Goal: Navigation & Orientation: Find specific page/section

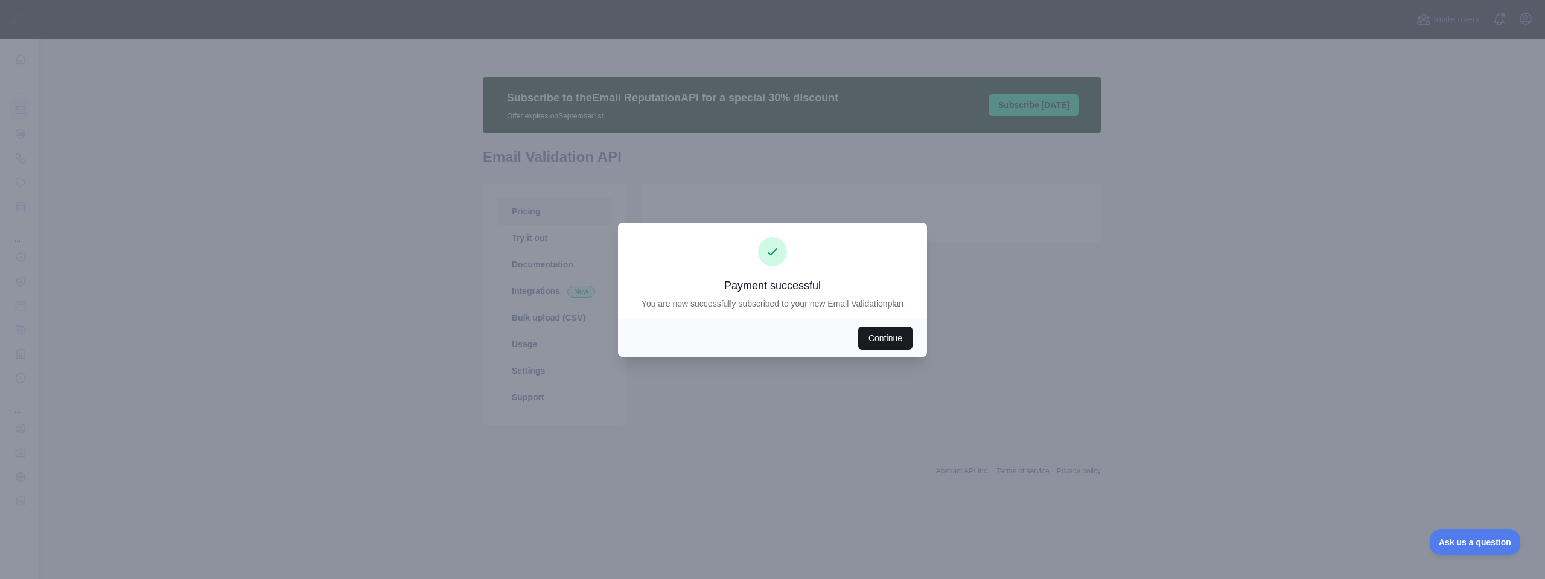
click at [883, 332] on button "Continue" at bounding box center [885, 337] width 54 height 23
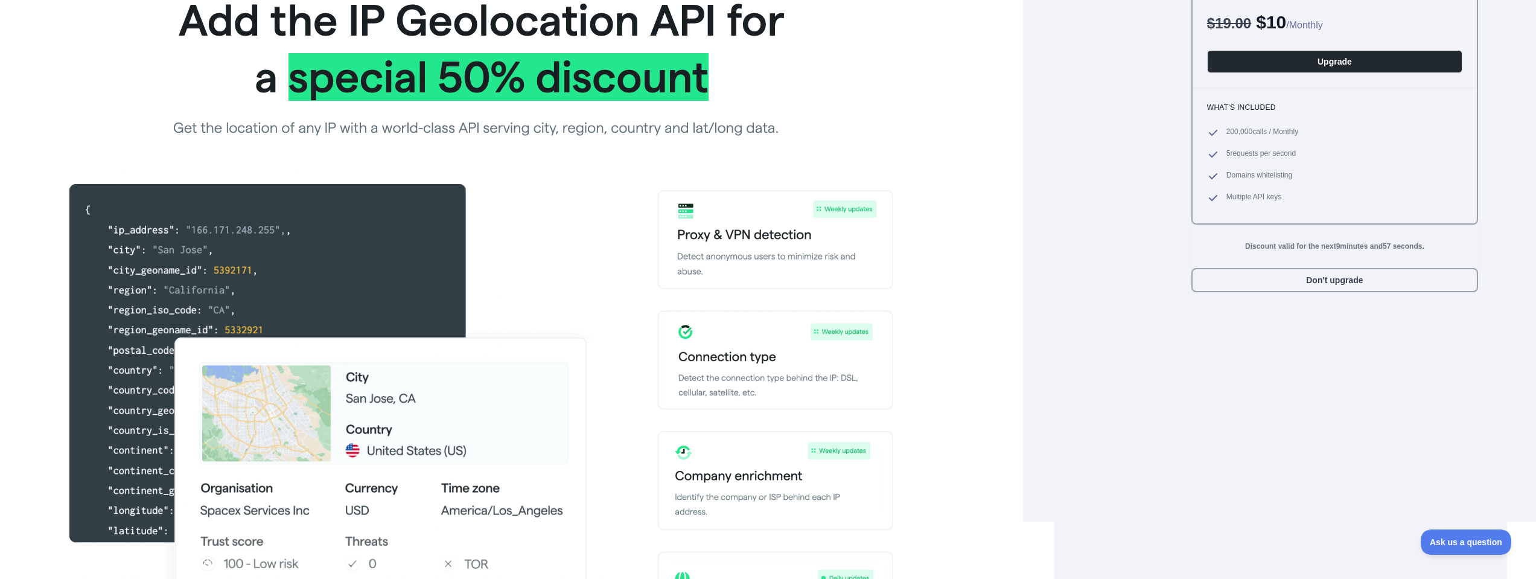
scroll to position [137, 0]
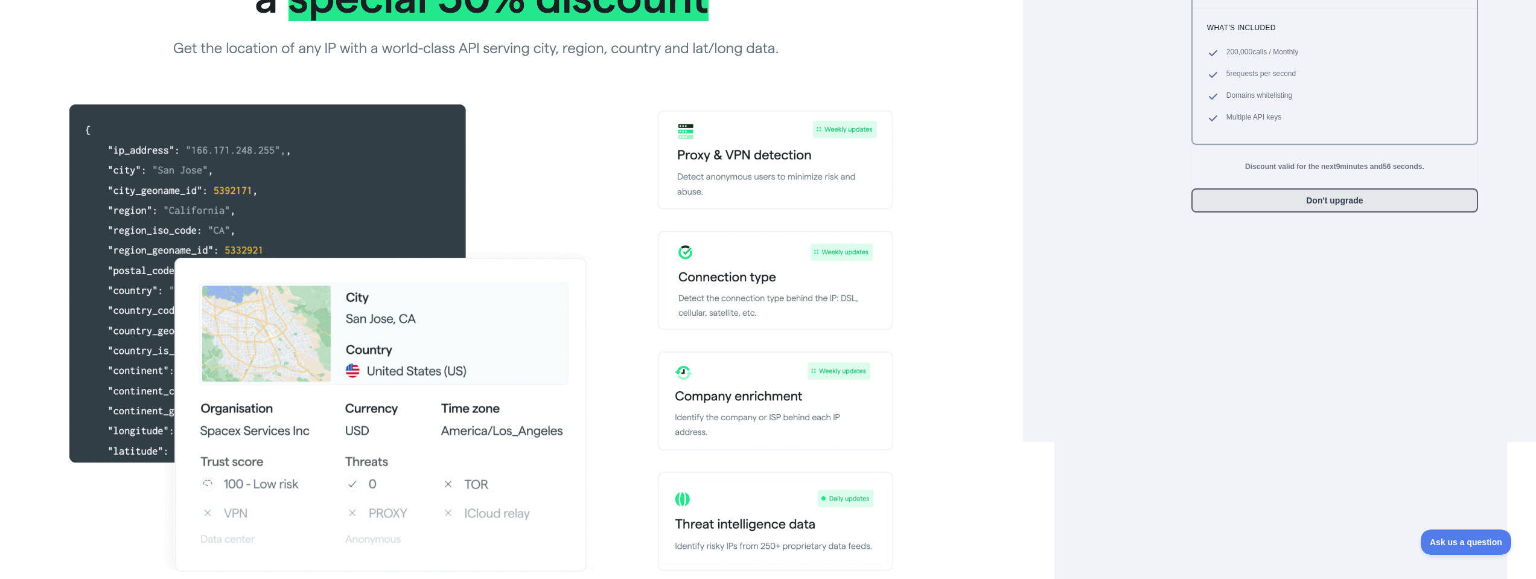
click at [1310, 202] on button "Don't upgrade" at bounding box center [1334, 200] width 287 height 24
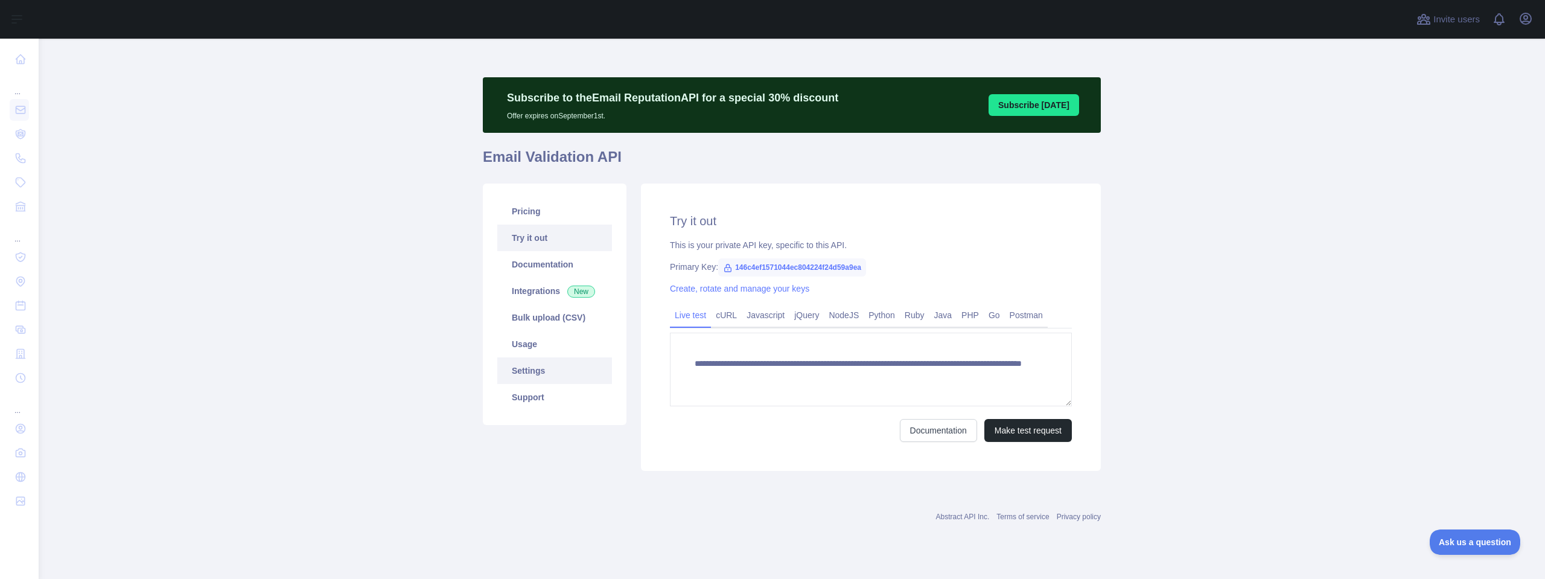
click at [565, 366] on link "Settings" at bounding box center [554, 370] width 115 height 27
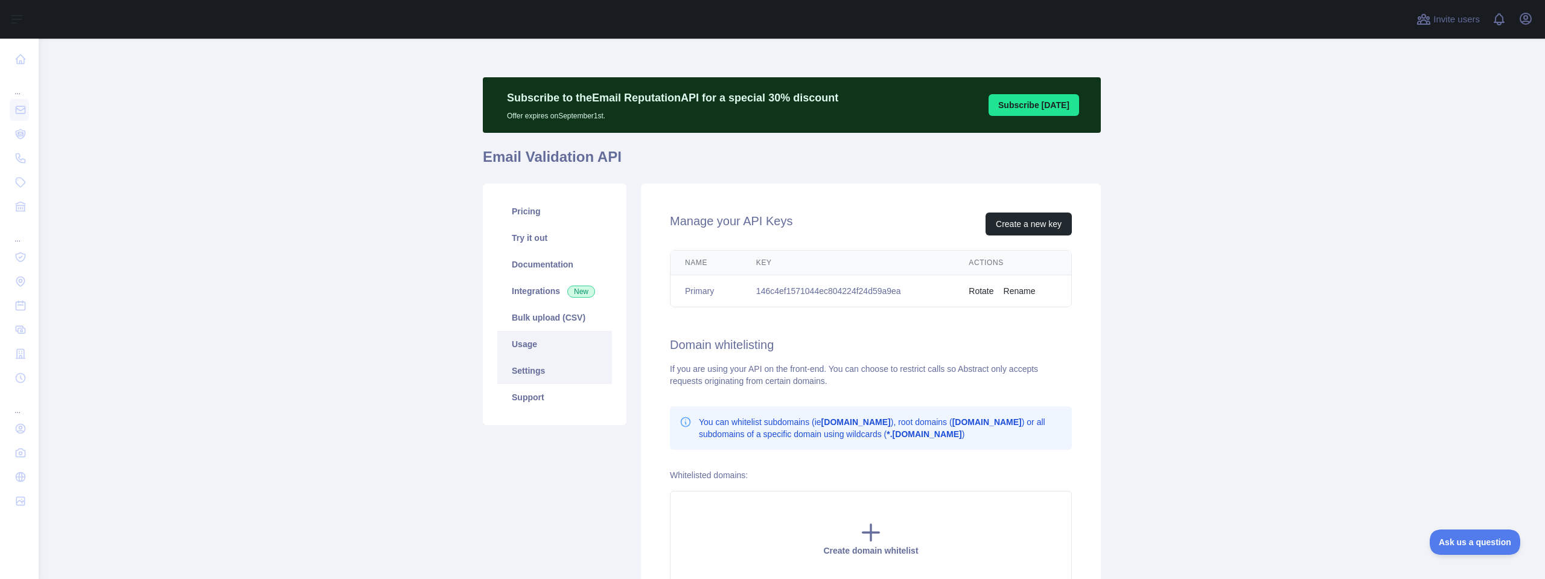
click at [562, 349] on link "Usage" at bounding box center [554, 344] width 115 height 27
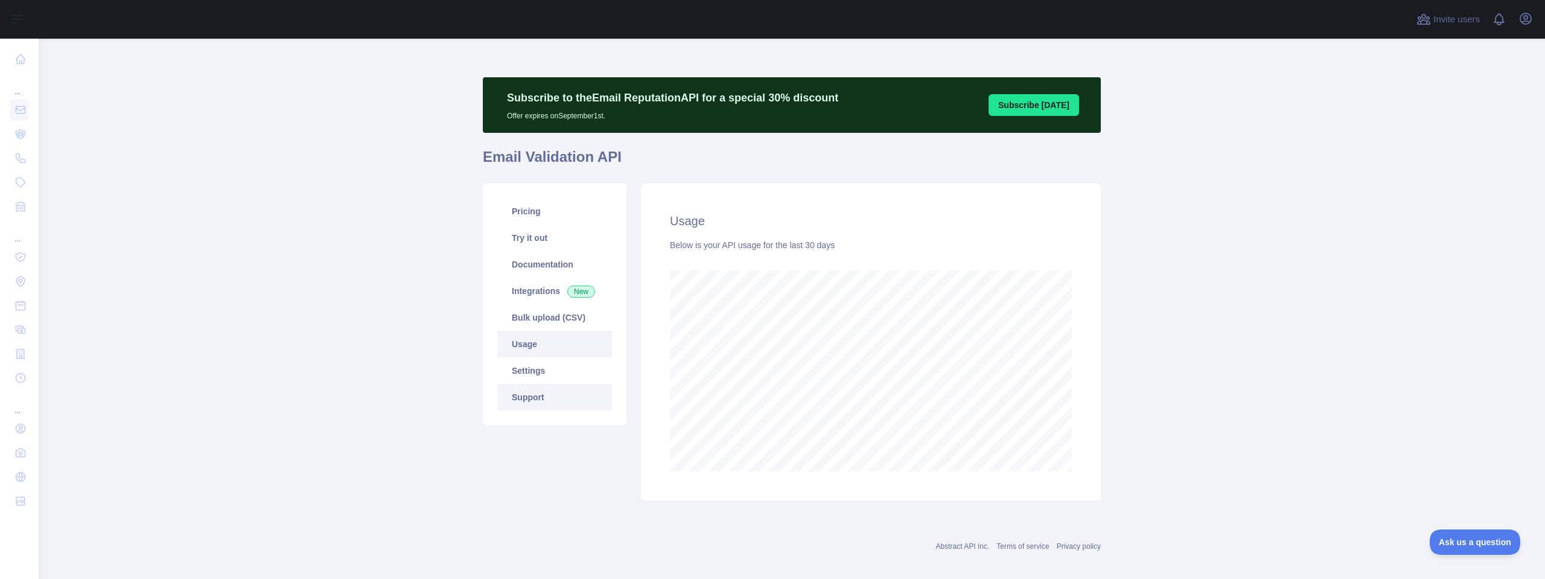
scroll to position [540, 1497]
click at [559, 371] on link "Settings" at bounding box center [554, 370] width 115 height 27
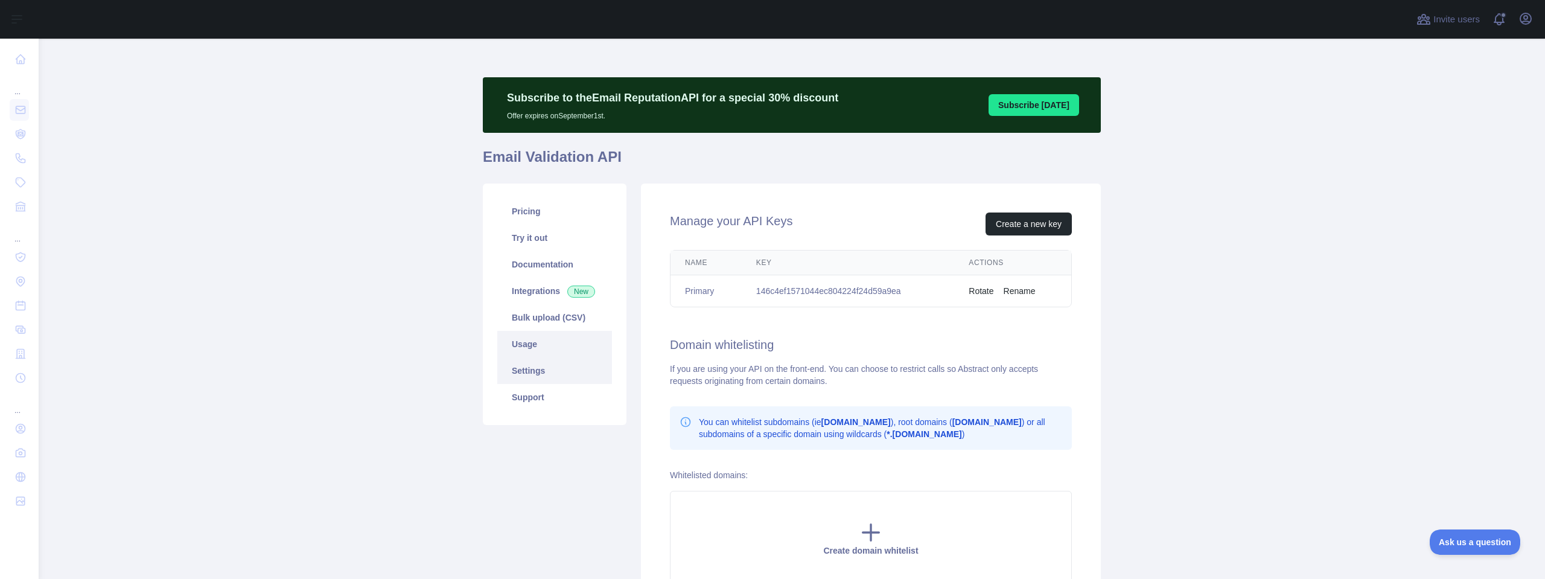
click at [562, 345] on link "Usage" at bounding box center [554, 344] width 115 height 27
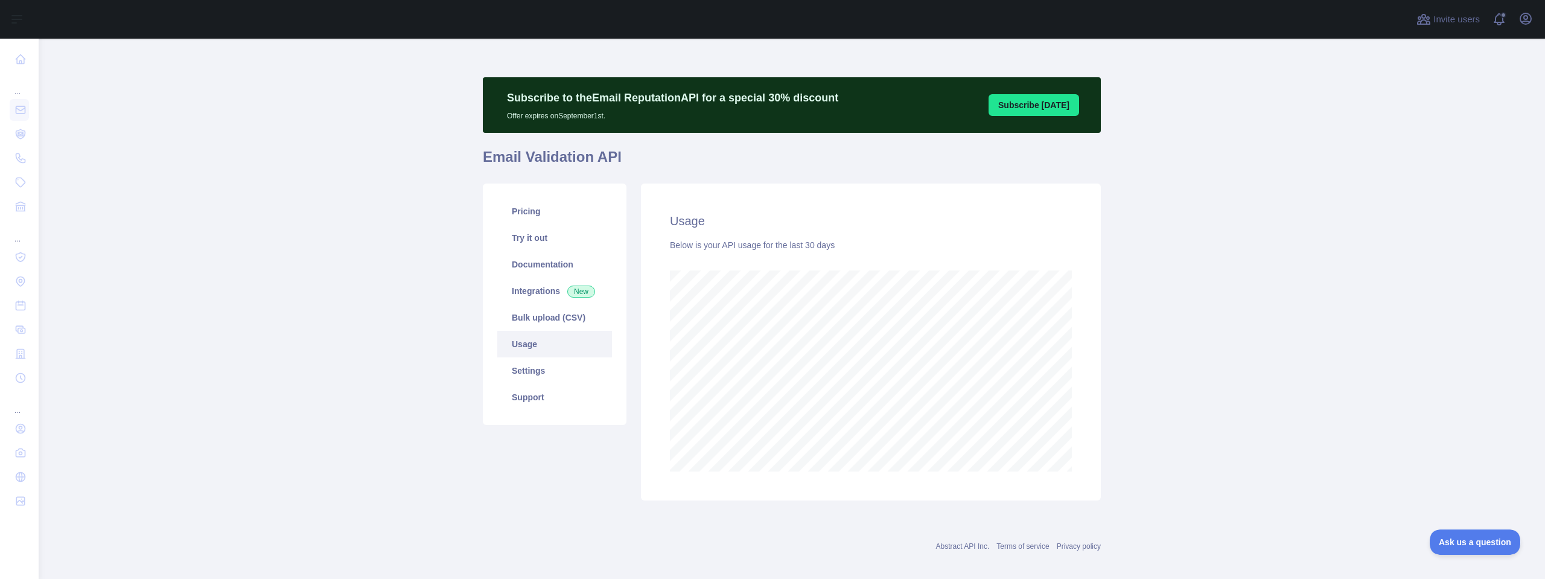
scroll to position [540, 1497]
click at [559, 359] on link "Settings" at bounding box center [554, 370] width 115 height 27
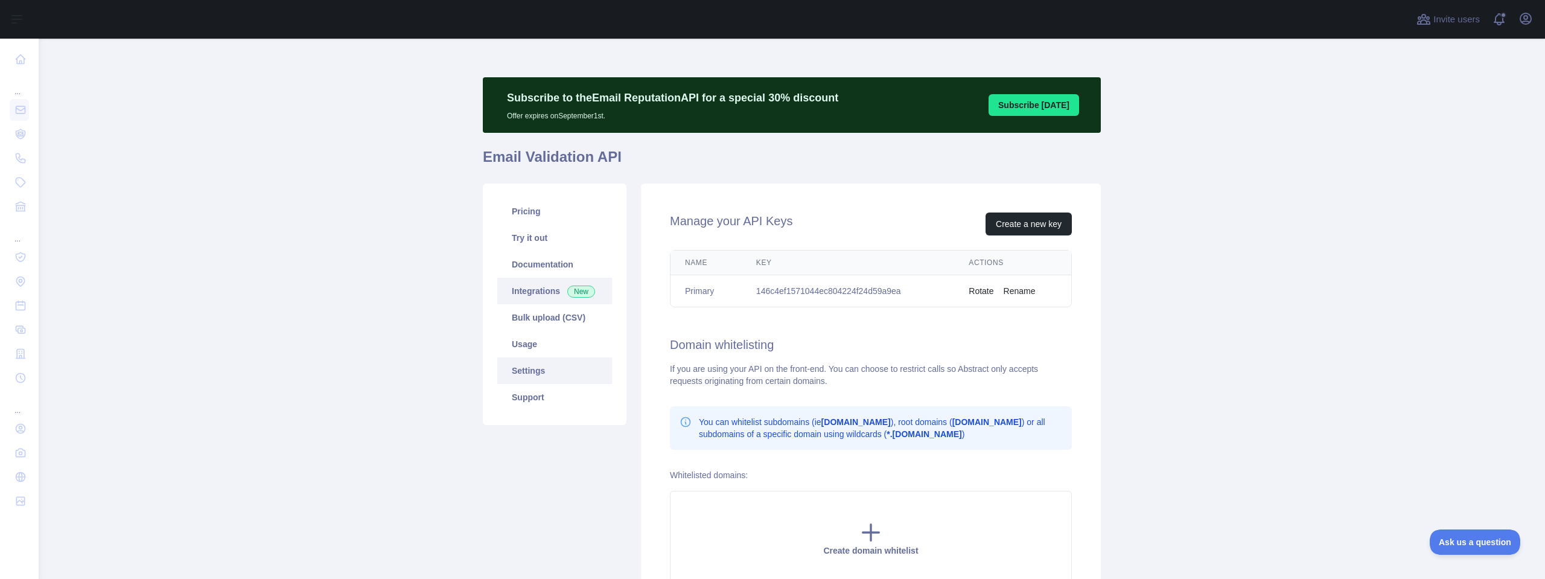
click at [538, 291] on link "Integrations New" at bounding box center [554, 291] width 115 height 27
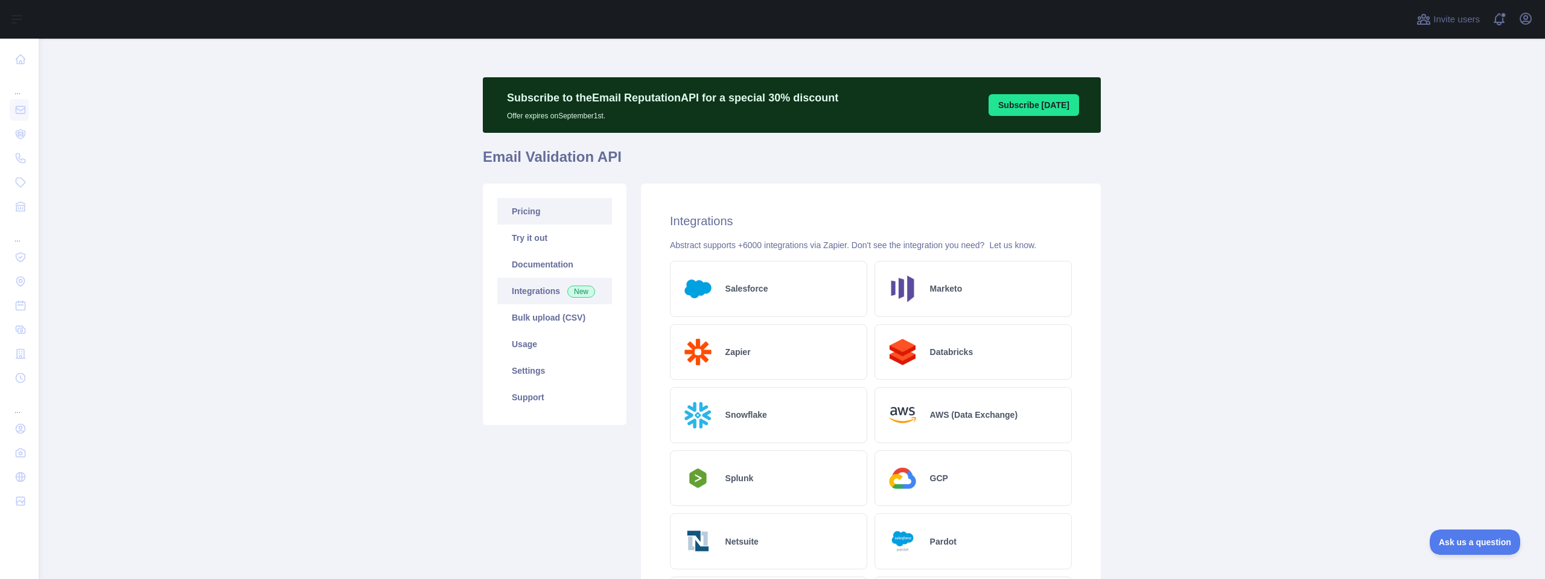
click at [538, 213] on link "Pricing" at bounding box center [554, 211] width 115 height 27
